Goal: Transaction & Acquisition: Purchase product/service

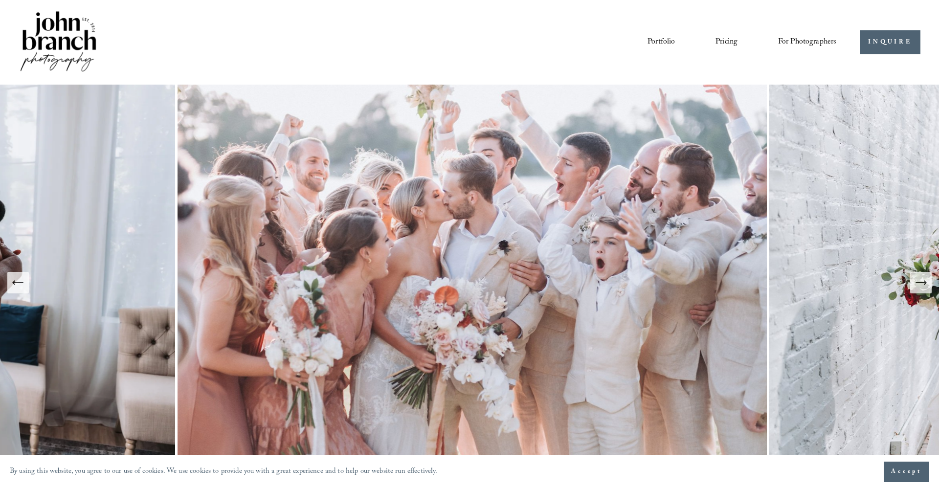
click at [795, 39] on span "For Photographers" at bounding box center [807, 42] width 59 height 15
click at [0, 0] on span "Presets" at bounding box center [0, 0] width 0 height 0
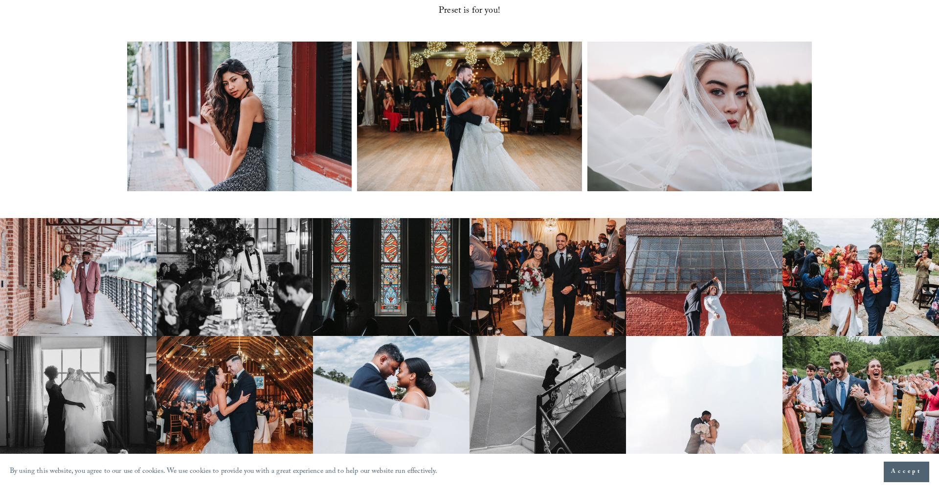
scroll to position [405, 0]
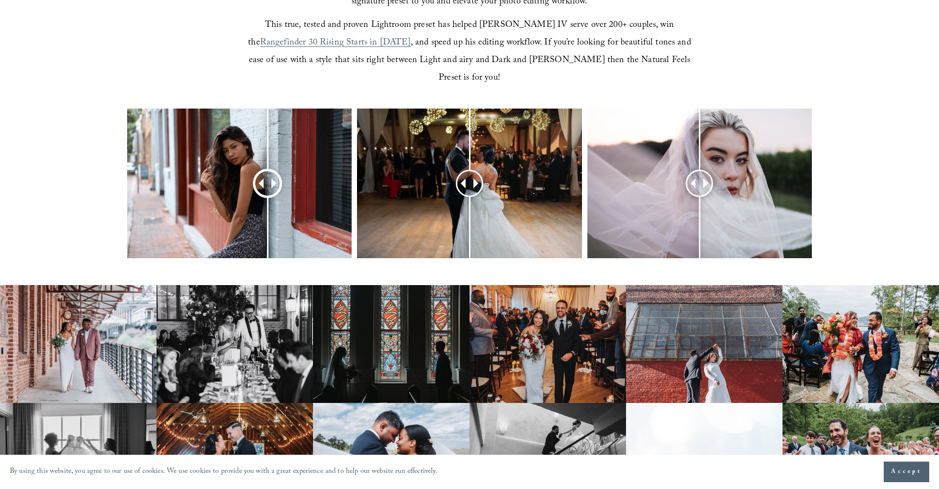
drag, startPoint x: 241, startPoint y: 164, endPoint x: 268, endPoint y: 170, distance: 27.0
click at [268, 171] on div at bounding box center [267, 183] width 25 height 25
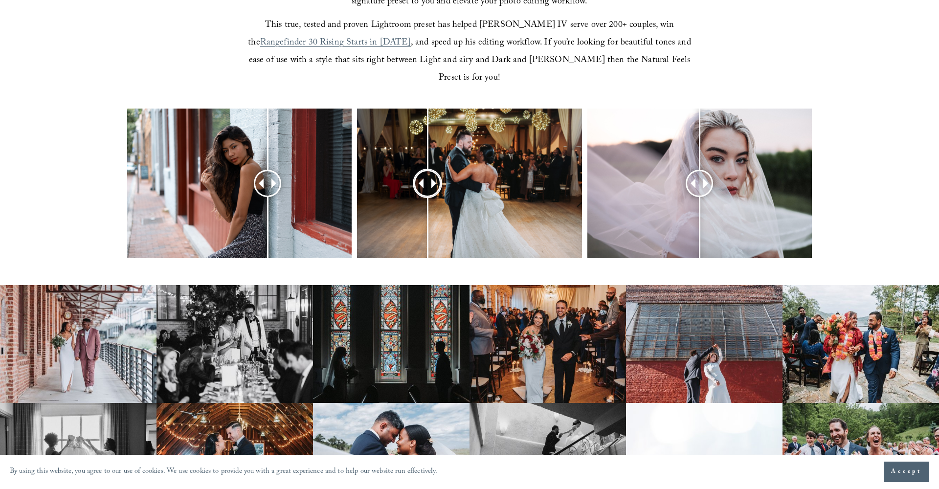
drag, startPoint x: 466, startPoint y: 162, endPoint x: 416, endPoint y: 166, distance: 50.1
click at [416, 171] on div at bounding box center [427, 183] width 25 height 25
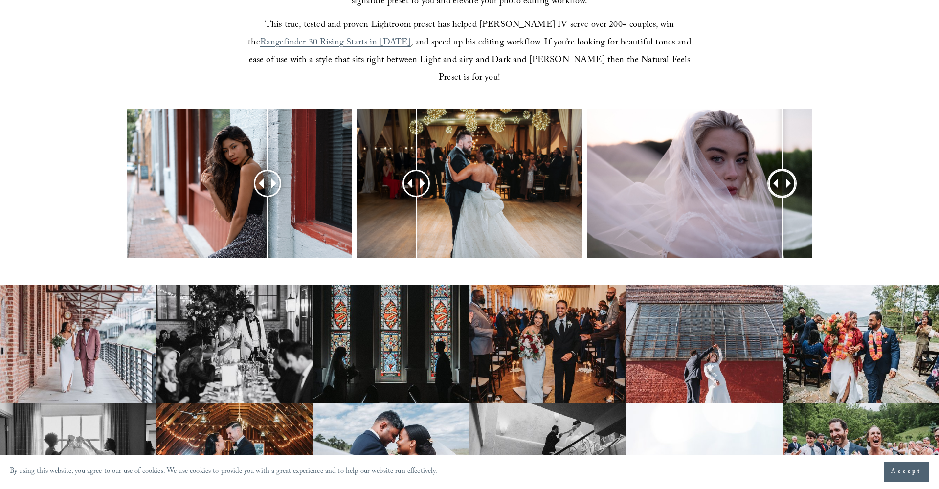
drag, startPoint x: 700, startPoint y: 167, endPoint x: 782, endPoint y: 177, distance: 82.8
click at [782, 177] on div at bounding box center [782, 183] width 25 height 25
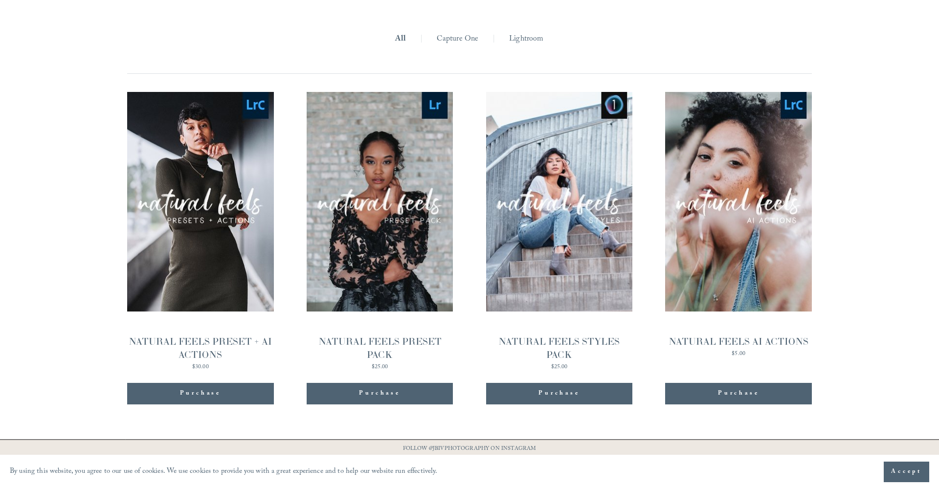
scroll to position [1079, 0]
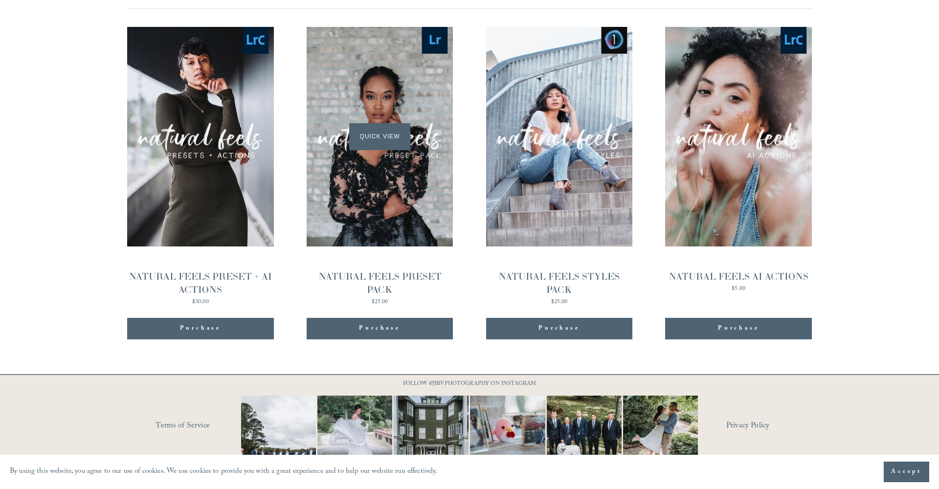
click at [403, 188] on div "Quick View" at bounding box center [380, 137] width 147 height 220
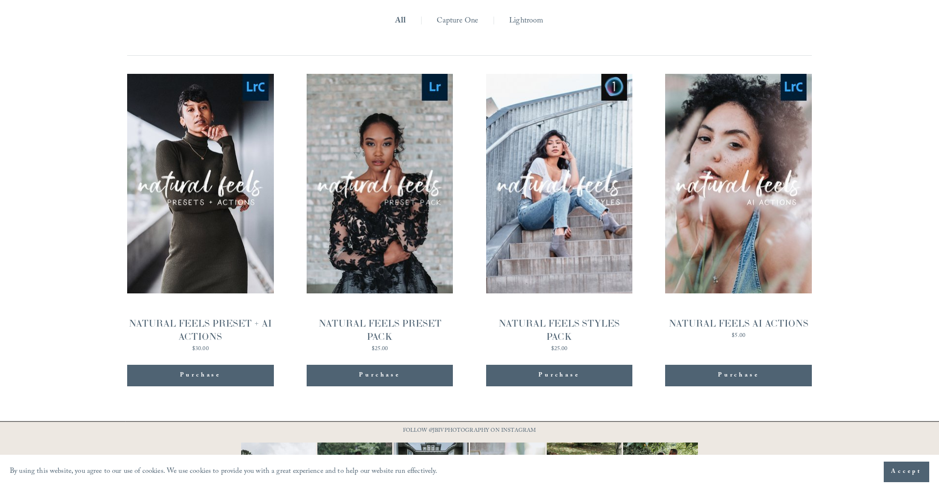
scroll to position [1022, 0]
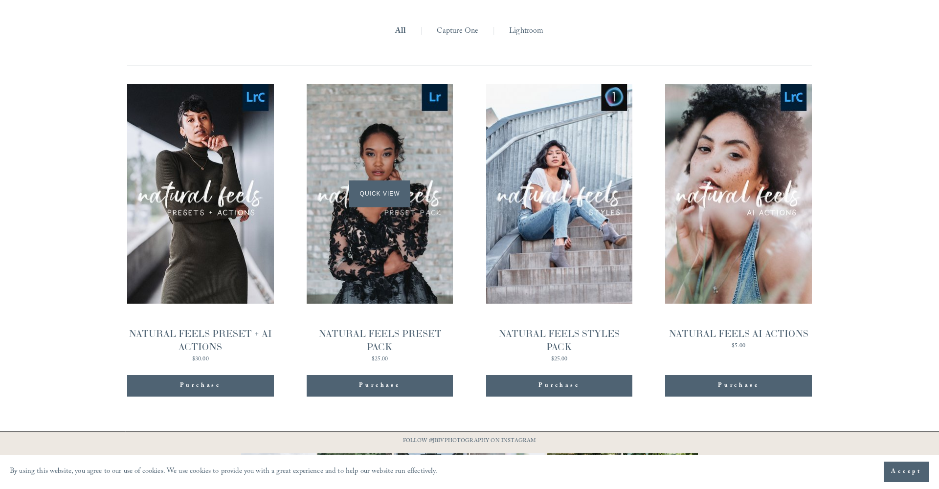
click at [398, 157] on div "Quick View" at bounding box center [380, 194] width 147 height 220
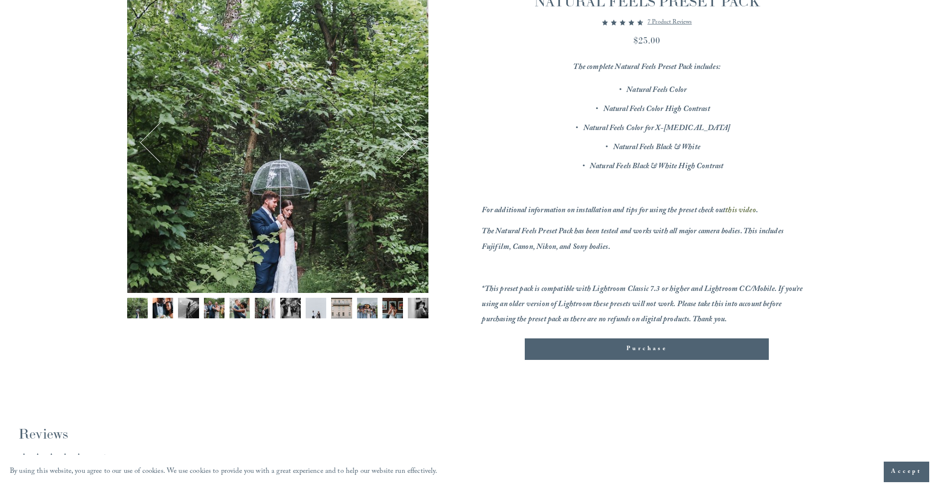
scroll to position [158, 0]
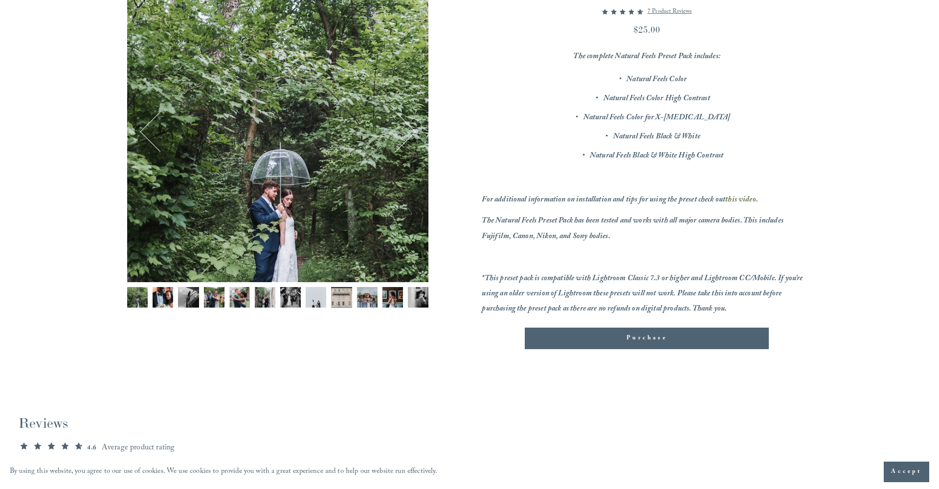
click at [224, 298] on img "Image 4 of 12" at bounding box center [214, 297] width 21 height 21
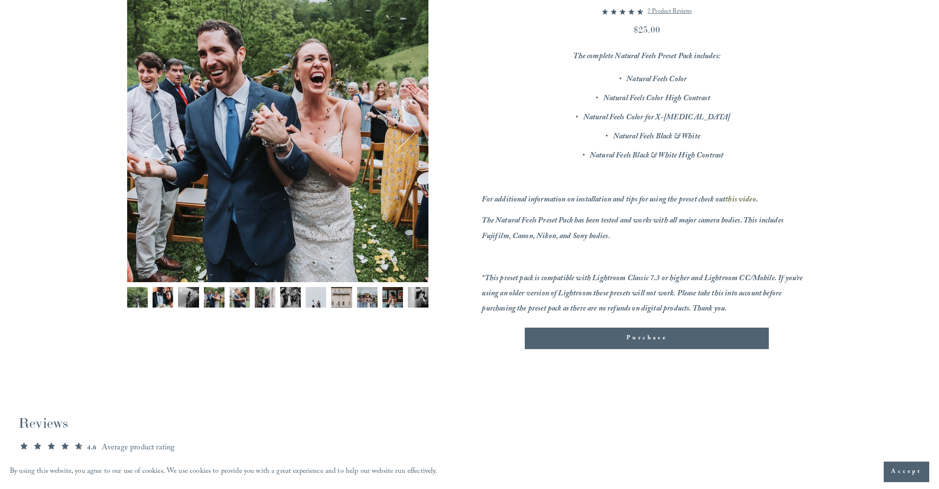
click at [240, 298] on img "Image 5 of 12" at bounding box center [239, 297] width 21 height 21
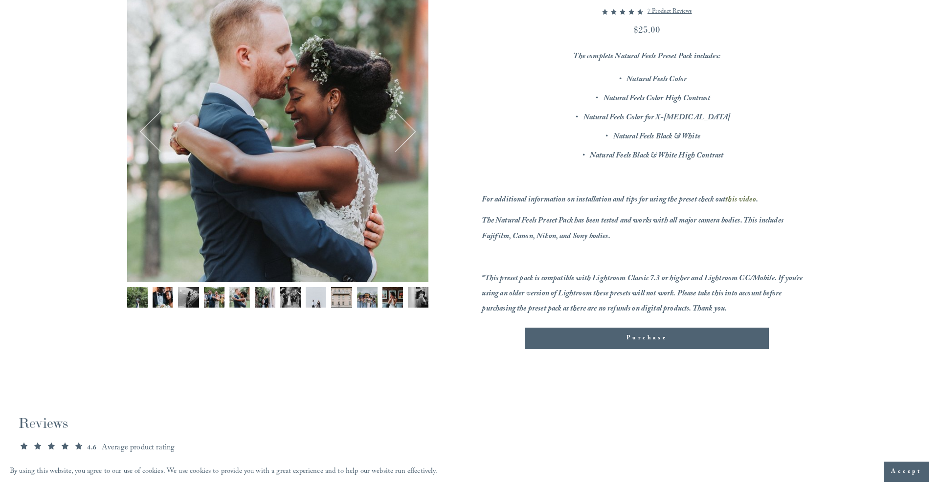
click at [259, 296] on img "Image 6 of 12" at bounding box center [265, 297] width 21 height 21
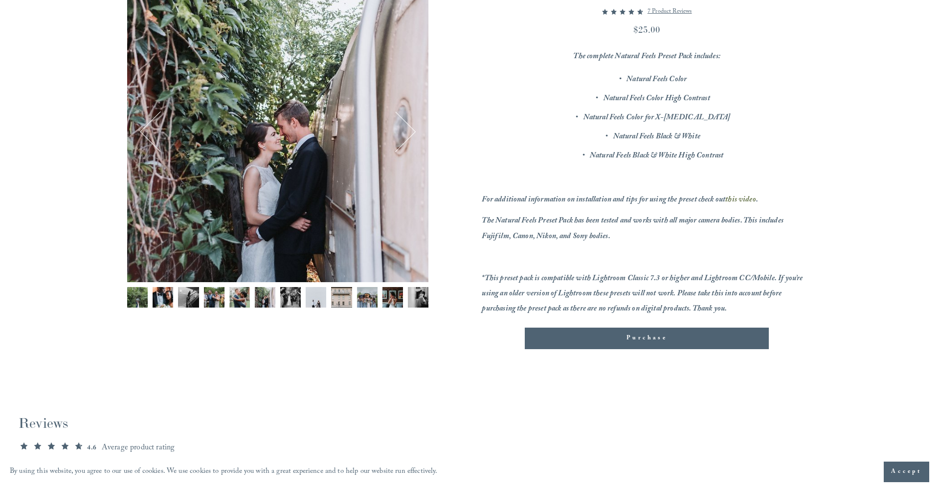
click at [283, 295] on img "Image 7 of 12" at bounding box center [290, 297] width 21 height 21
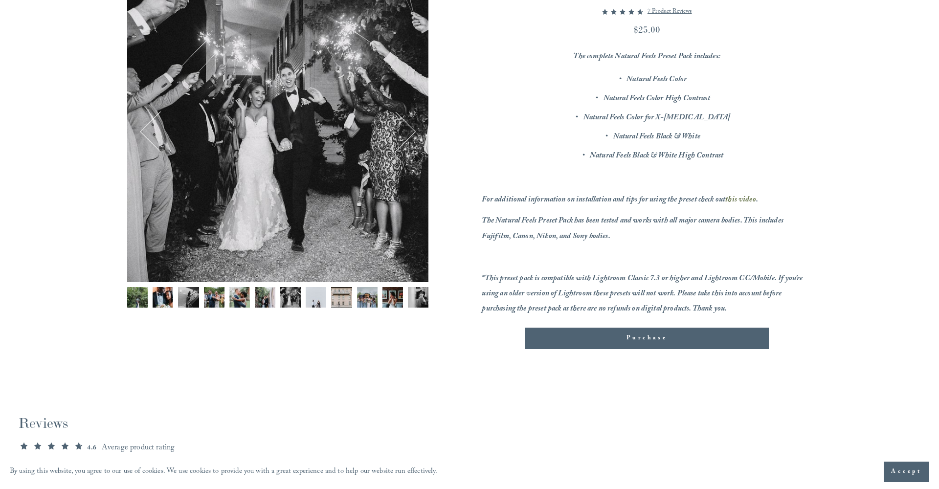
click at [314, 297] on img "Image 8 of 12" at bounding box center [316, 297] width 21 height 21
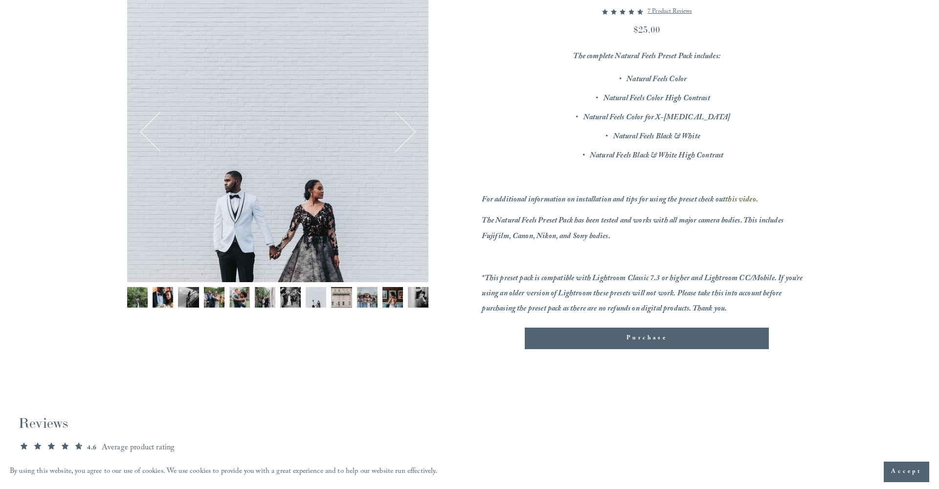
click at [338, 298] on img "Image 9 of 12" at bounding box center [341, 297] width 21 height 21
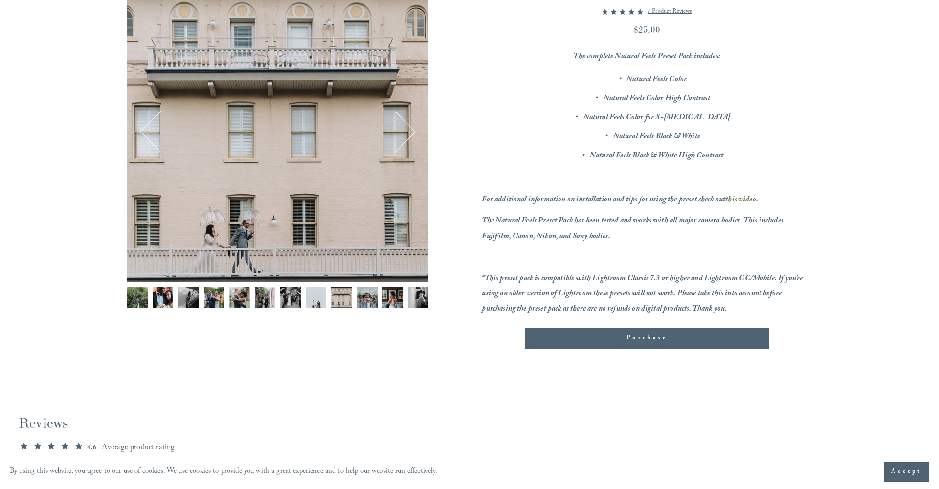
click at [363, 297] on img "Image 10 of 12" at bounding box center [367, 297] width 21 height 21
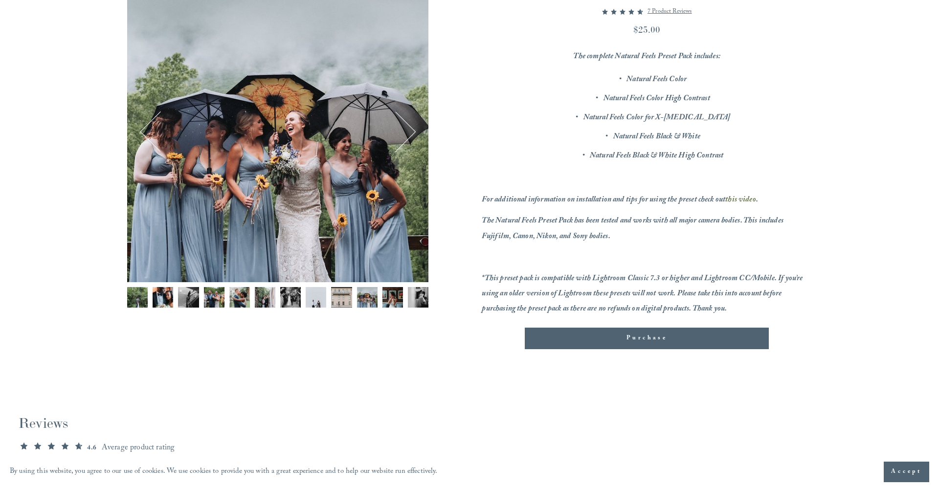
click at [346, 296] on img "Image 9 of 12" at bounding box center [341, 297] width 21 height 21
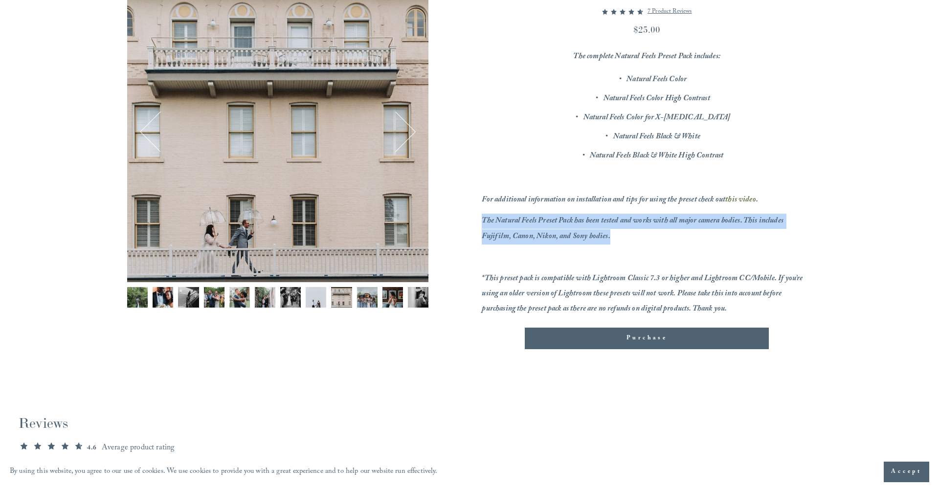
drag, startPoint x: 482, startPoint y: 217, endPoint x: 787, endPoint y: 238, distance: 306.0
click at [787, 238] on p "The Natural Feels Preset Pack has been tested and works with all major camera b…" at bounding box center [647, 229] width 330 height 30
copy em "The Natural Feels Preset Pack has been tested and works with all major camera b…"
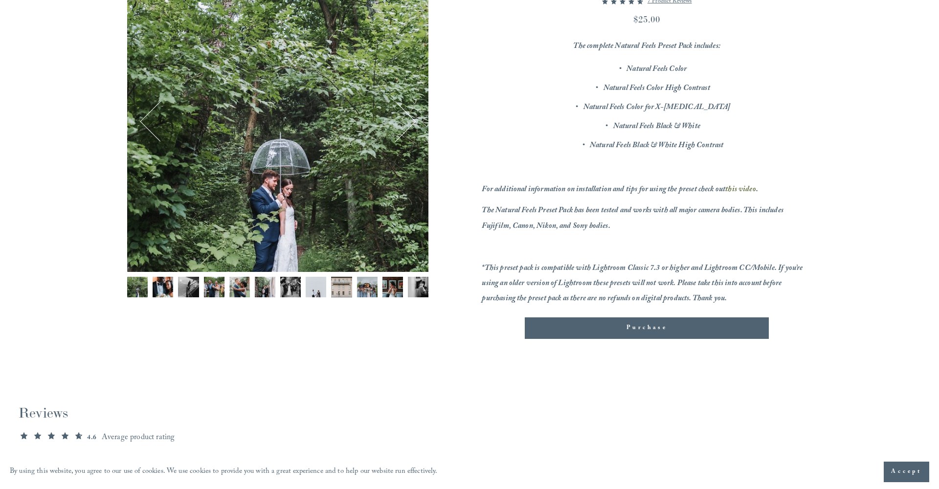
scroll to position [180, 0]
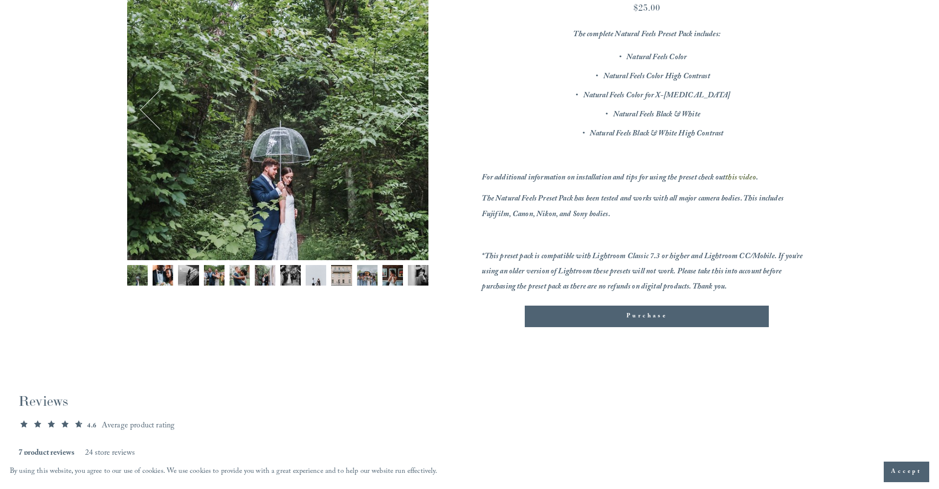
click at [397, 273] on img "Image 11 of 12" at bounding box center [393, 275] width 21 height 21
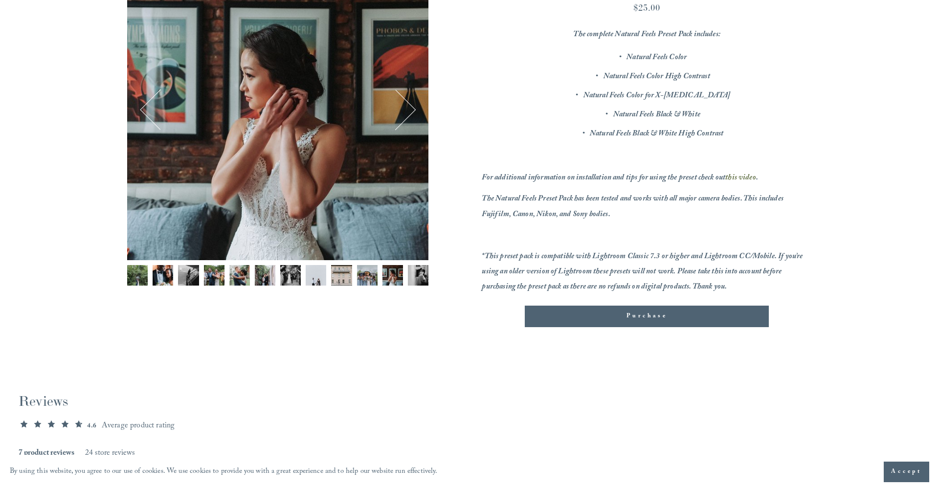
click at [403, 105] on button "Next" at bounding box center [396, 110] width 38 height 38
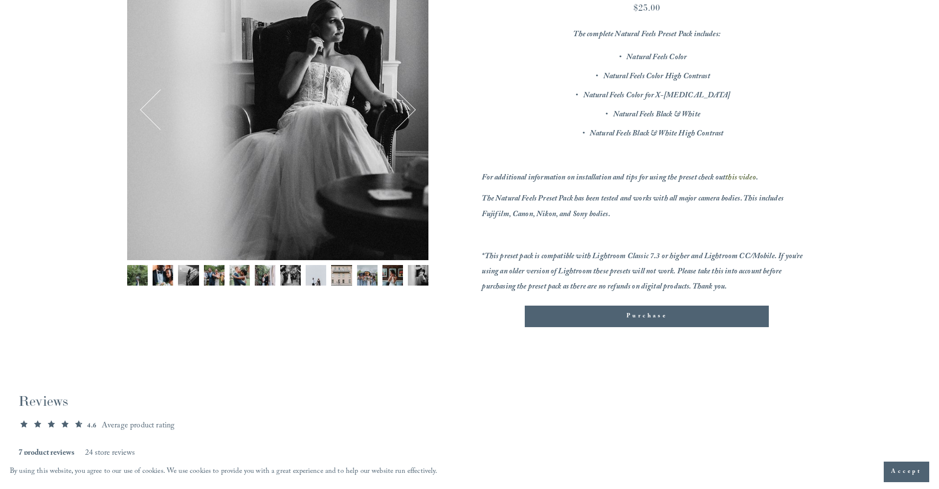
click at [403, 105] on button "Next" at bounding box center [396, 110] width 38 height 38
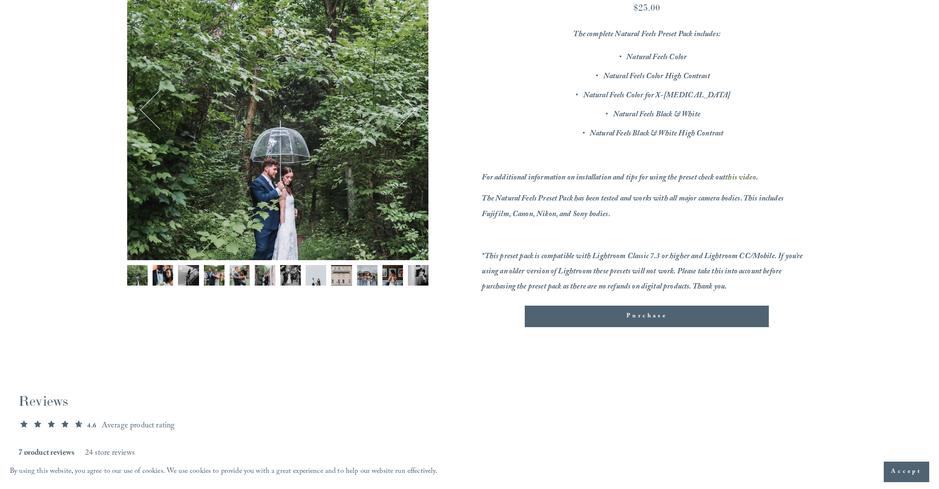
click at [403, 105] on button "Next" at bounding box center [396, 110] width 38 height 38
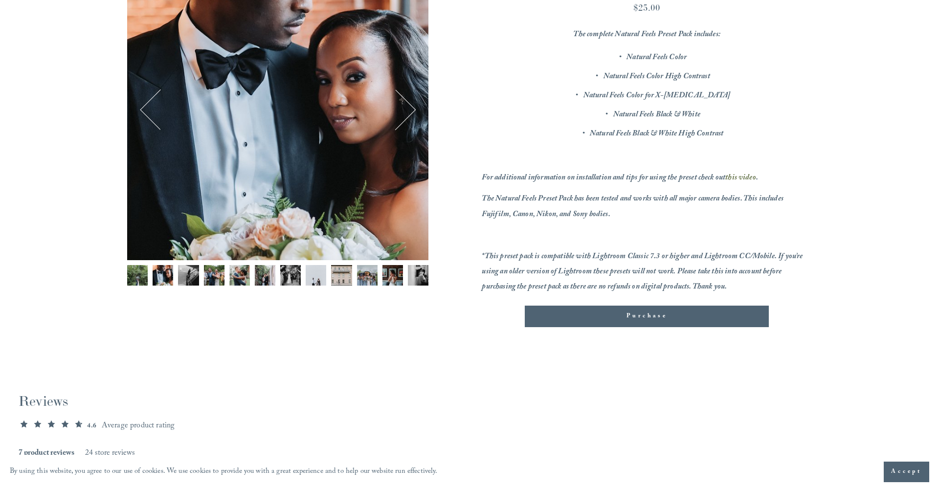
click at [403, 105] on button "Next" at bounding box center [396, 110] width 38 height 38
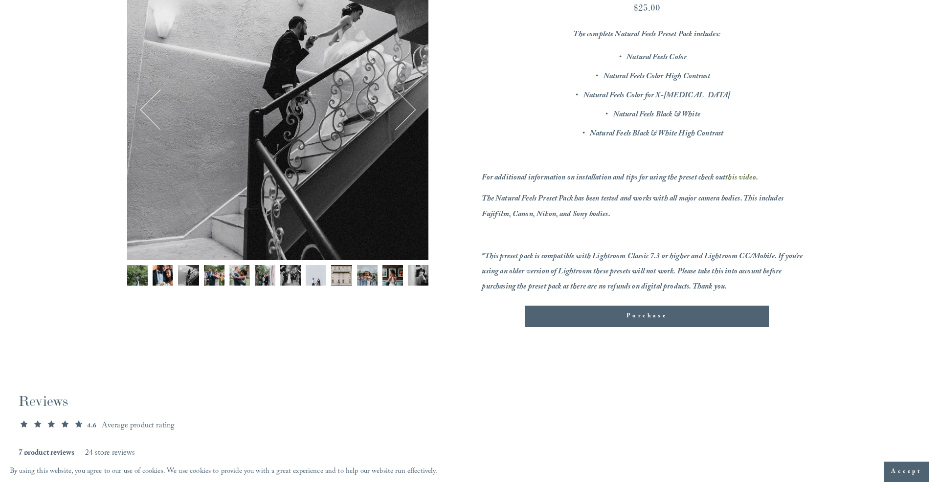
click at [403, 105] on button "Next" at bounding box center [396, 110] width 38 height 38
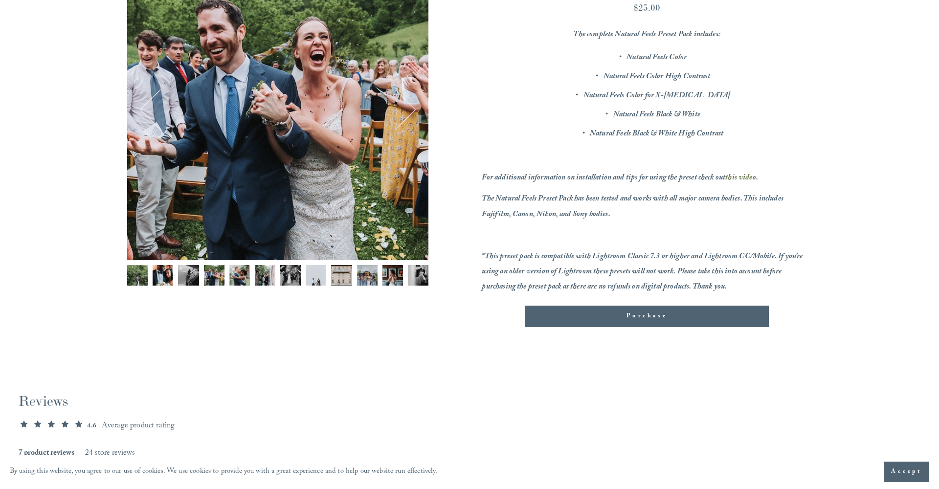
click at [403, 105] on button "Next" at bounding box center [396, 110] width 38 height 38
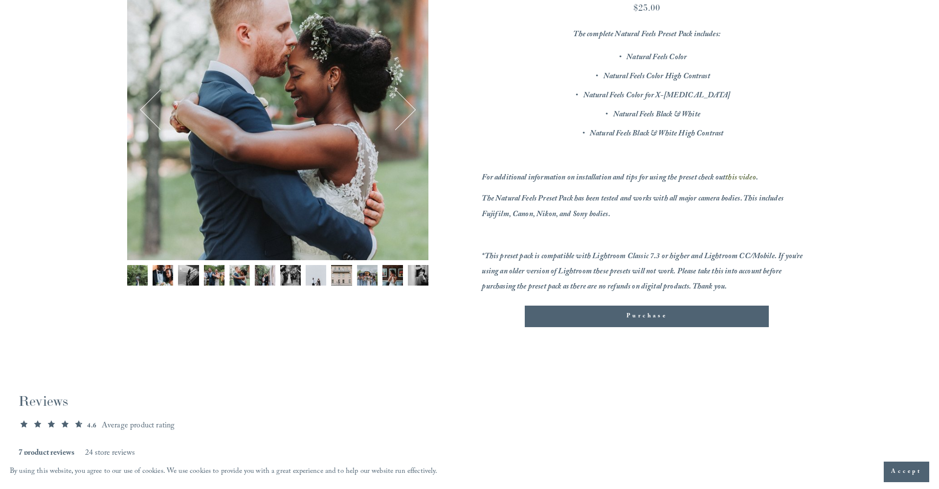
click at [403, 105] on button "Next" at bounding box center [396, 110] width 38 height 38
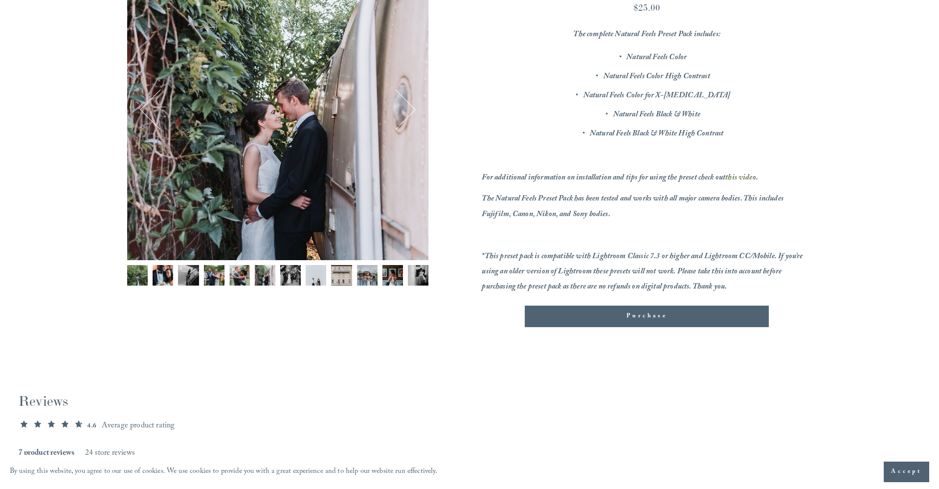
click at [403, 105] on button "Next" at bounding box center [396, 110] width 38 height 38
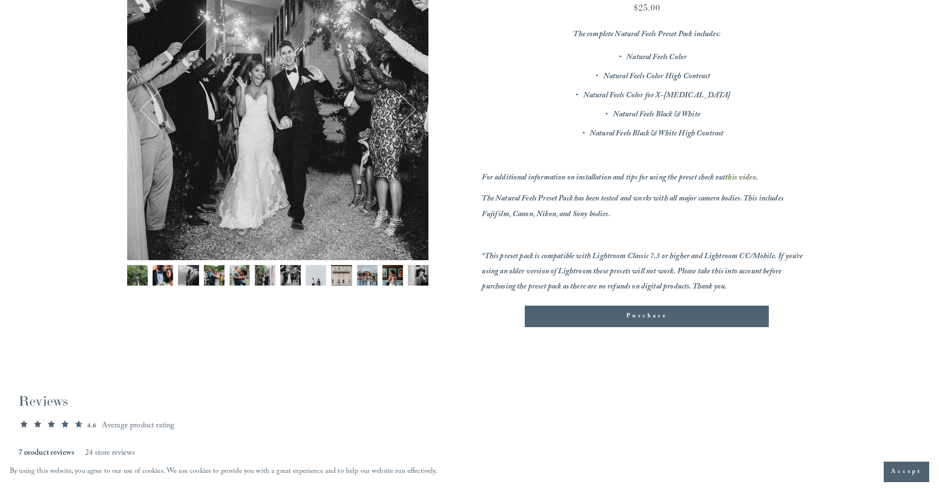
click at [403, 105] on button "Next" at bounding box center [396, 110] width 38 height 38
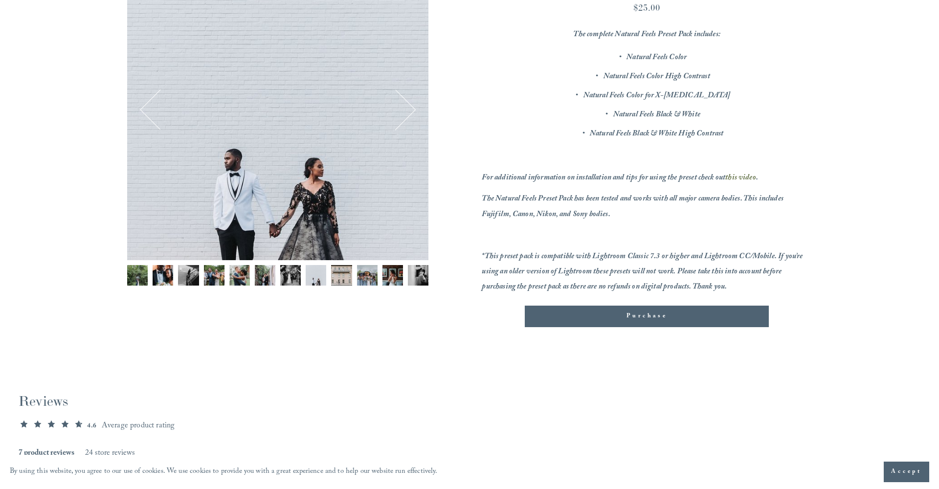
click at [403, 105] on button "Next" at bounding box center [396, 110] width 38 height 38
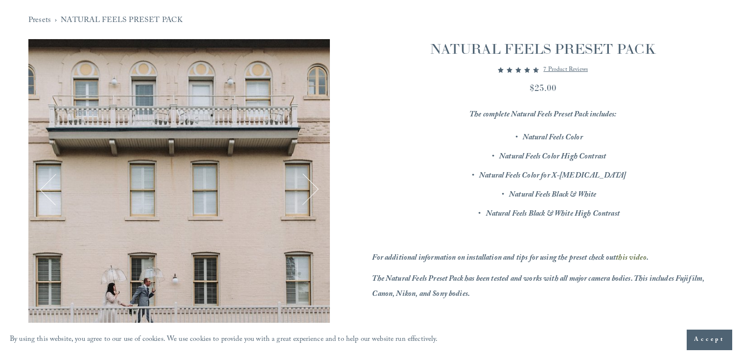
scroll to position [124, 0]
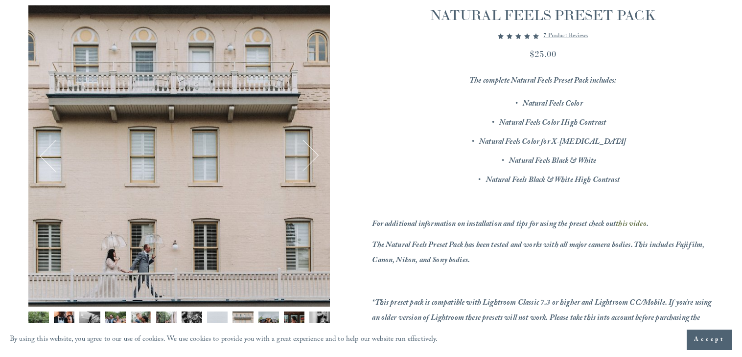
click at [304, 154] on button "Next" at bounding box center [303, 156] width 32 height 32
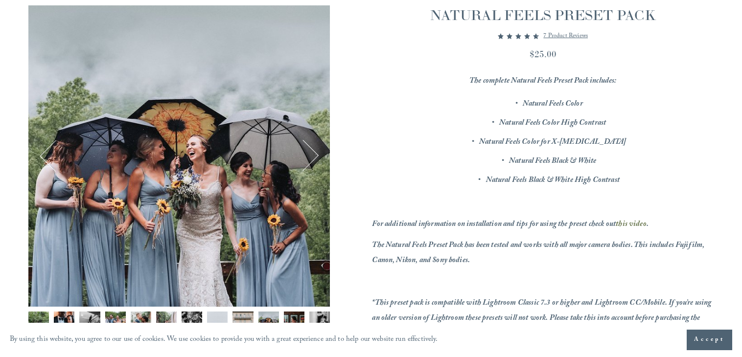
click at [308, 154] on button "Next" at bounding box center [303, 156] width 32 height 32
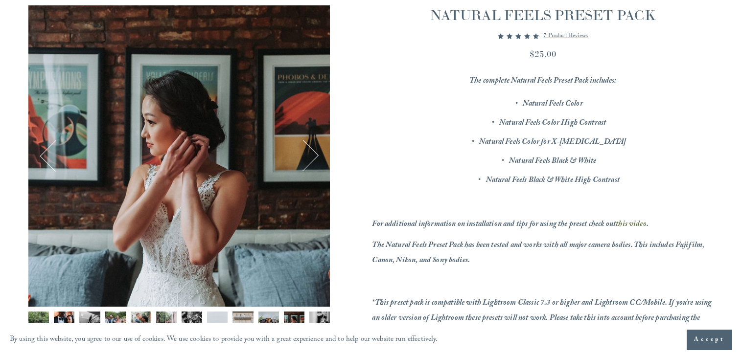
click at [308, 154] on button "Next" at bounding box center [303, 156] width 32 height 32
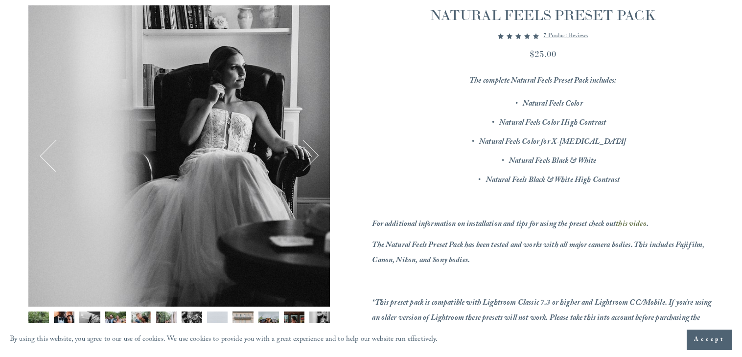
click at [308, 154] on button "Next" at bounding box center [303, 156] width 32 height 32
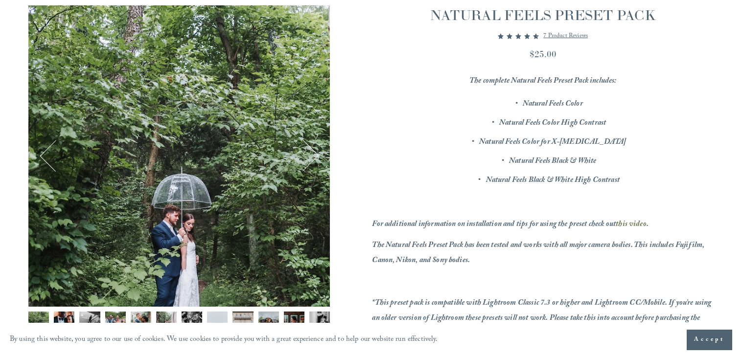
click at [308, 154] on button "Next" at bounding box center [303, 156] width 32 height 32
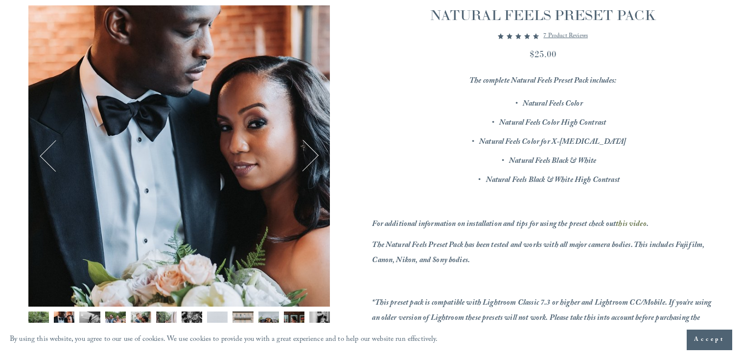
click at [308, 154] on button "Next" at bounding box center [303, 156] width 32 height 32
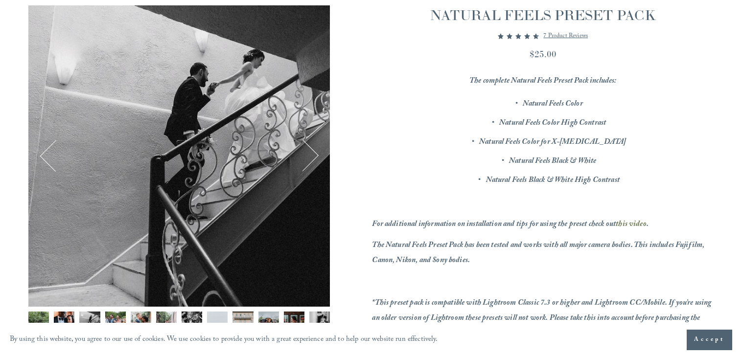
click at [308, 154] on button "Next" at bounding box center [303, 156] width 32 height 32
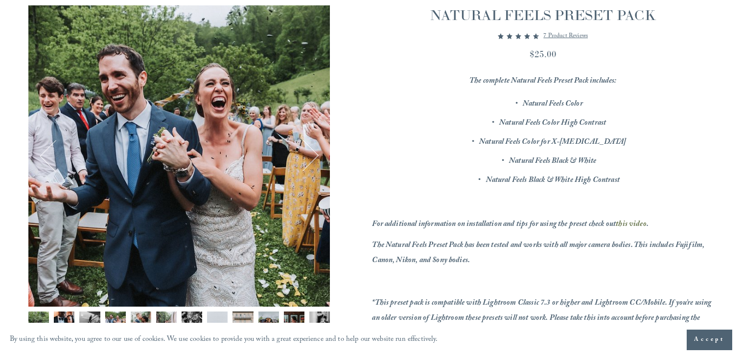
click at [308, 154] on button "Next" at bounding box center [303, 156] width 32 height 32
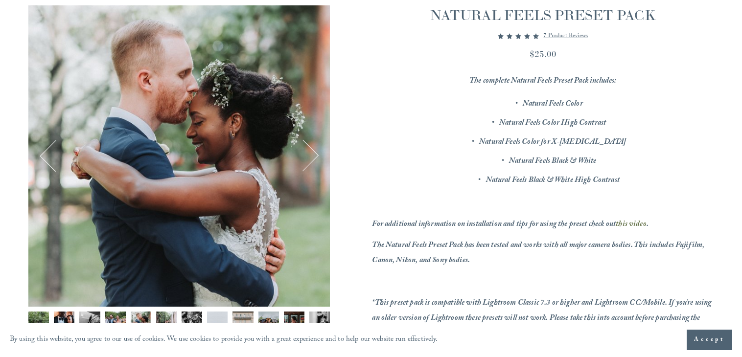
click at [308, 154] on button "Next" at bounding box center [303, 156] width 32 height 32
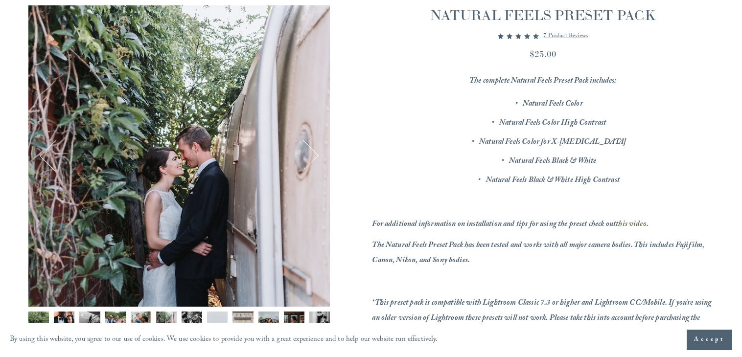
click at [308, 154] on button "Next" at bounding box center [303, 156] width 32 height 32
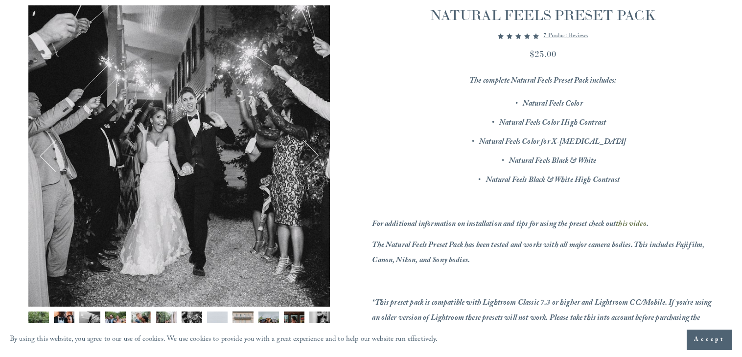
click at [308, 154] on button "Next" at bounding box center [303, 156] width 32 height 32
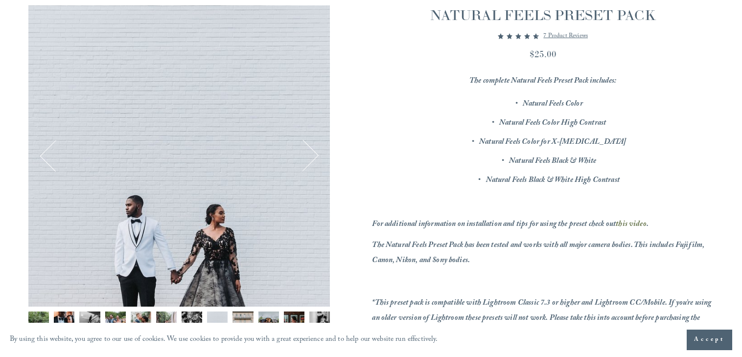
click at [308, 154] on button "Next" at bounding box center [303, 156] width 32 height 32
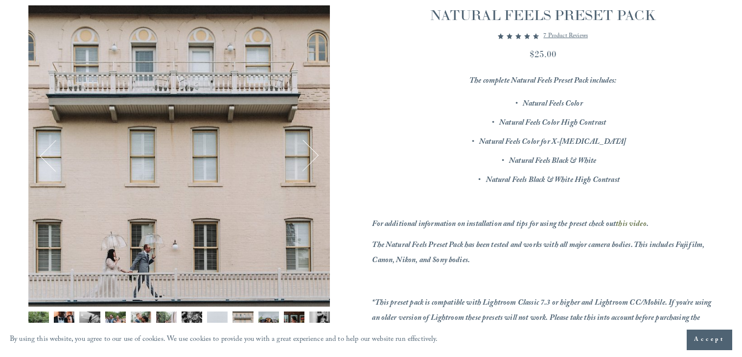
click at [308, 154] on button "Next" at bounding box center [303, 156] width 32 height 32
